Goal: Information Seeking & Learning: Understand process/instructions

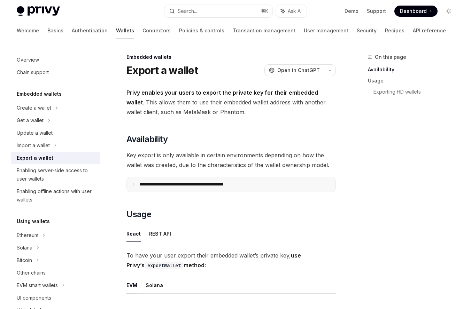
click at [187, 188] on summary "**********" at bounding box center [231, 184] width 209 height 15
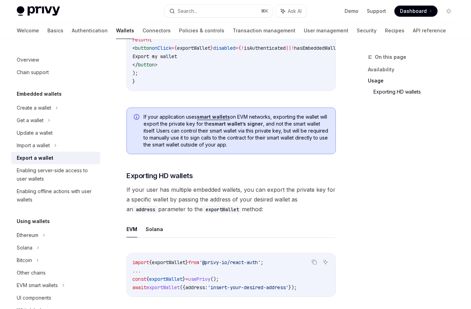
scroll to position [860, 0]
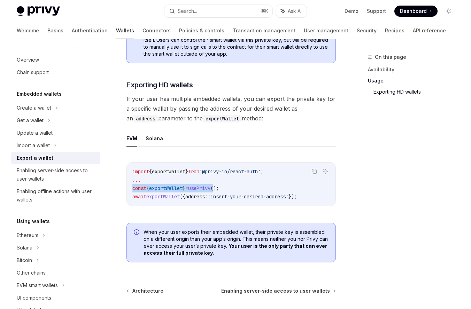
drag, startPoint x: 132, startPoint y: 191, endPoint x: 225, endPoint y: 189, distance: 93.0
click at [219, 189] on span "const { exportWallet } = usePrivy ();" at bounding box center [175, 188] width 86 height 6
drag, startPoint x: 231, startPoint y: 190, endPoint x: 114, endPoint y: 192, distance: 116.7
copy span "const { exportWallet } = usePrivy ();"
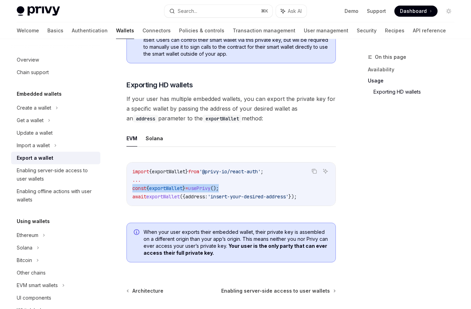
drag, startPoint x: 275, startPoint y: 174, endPoint x: 146, endPoint y: 180, distance: 128.6
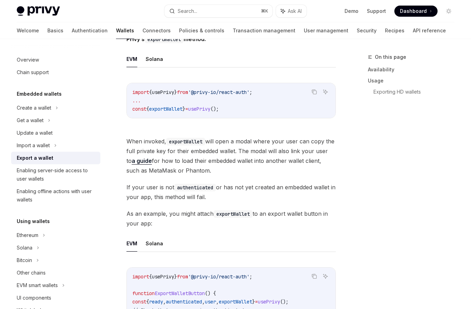
scroll to position [352, 0]
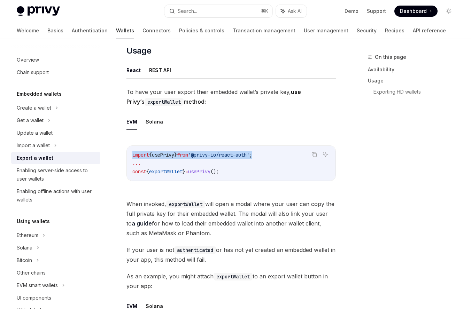
drag, startPoint x: 269, startPoint y: 153, endPoint x: 148, endPoint y: 150, distance: 120.9
click at [148, 150] on div "import { usePrivy } from '@privy-io/react-auth' ; ... const { exportWallet } = …" at bounding box center [231, 163] width 209 height 35
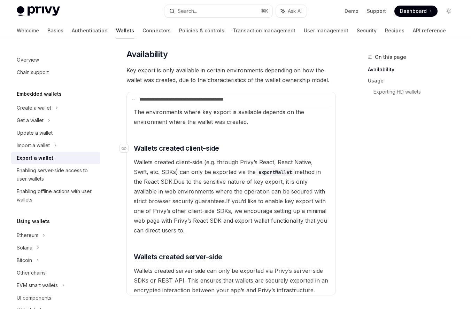
scroll to position [92, 0]
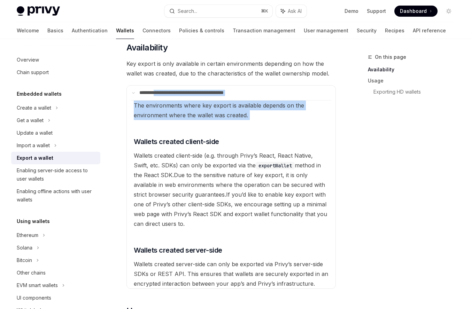
drag, startPoint x: 159, startPoint y: 92, endPoint x: 169, endPoint y: 127, distance: 36.3
click at [169, 127] on details "**********" at bounding box center [230, 187] width 209 height 204
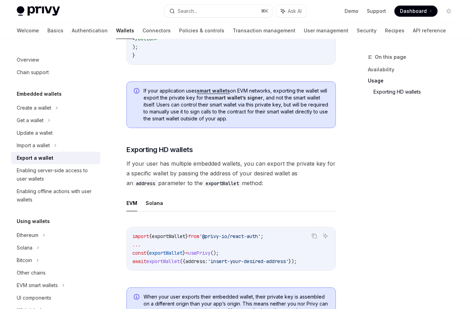
scroll to position [925, 0]
